Goal: Find specific page/section: Find specific page/section

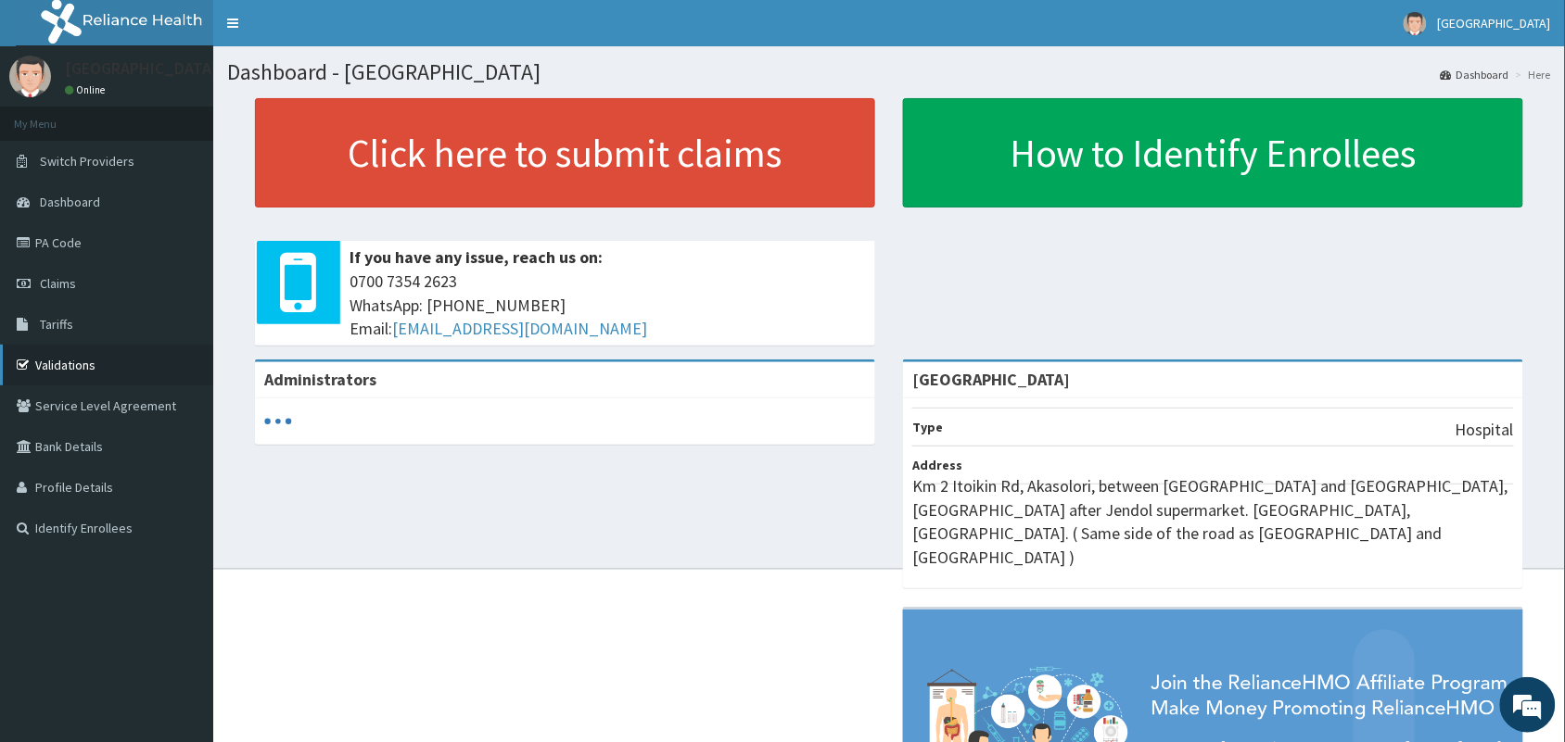
click at [67, 369] on link "Validations" at bounding box center [106, 365] width 213 height 41
click at [56, 354] on link "Validations" at bounding box center [106, 365] width 213 height 41
click at [72, 368] on link "Validations" at bounding box center [106, 365] width 213 height 41
